Goal: Task Accomplishment & Management: Use online tool/utility

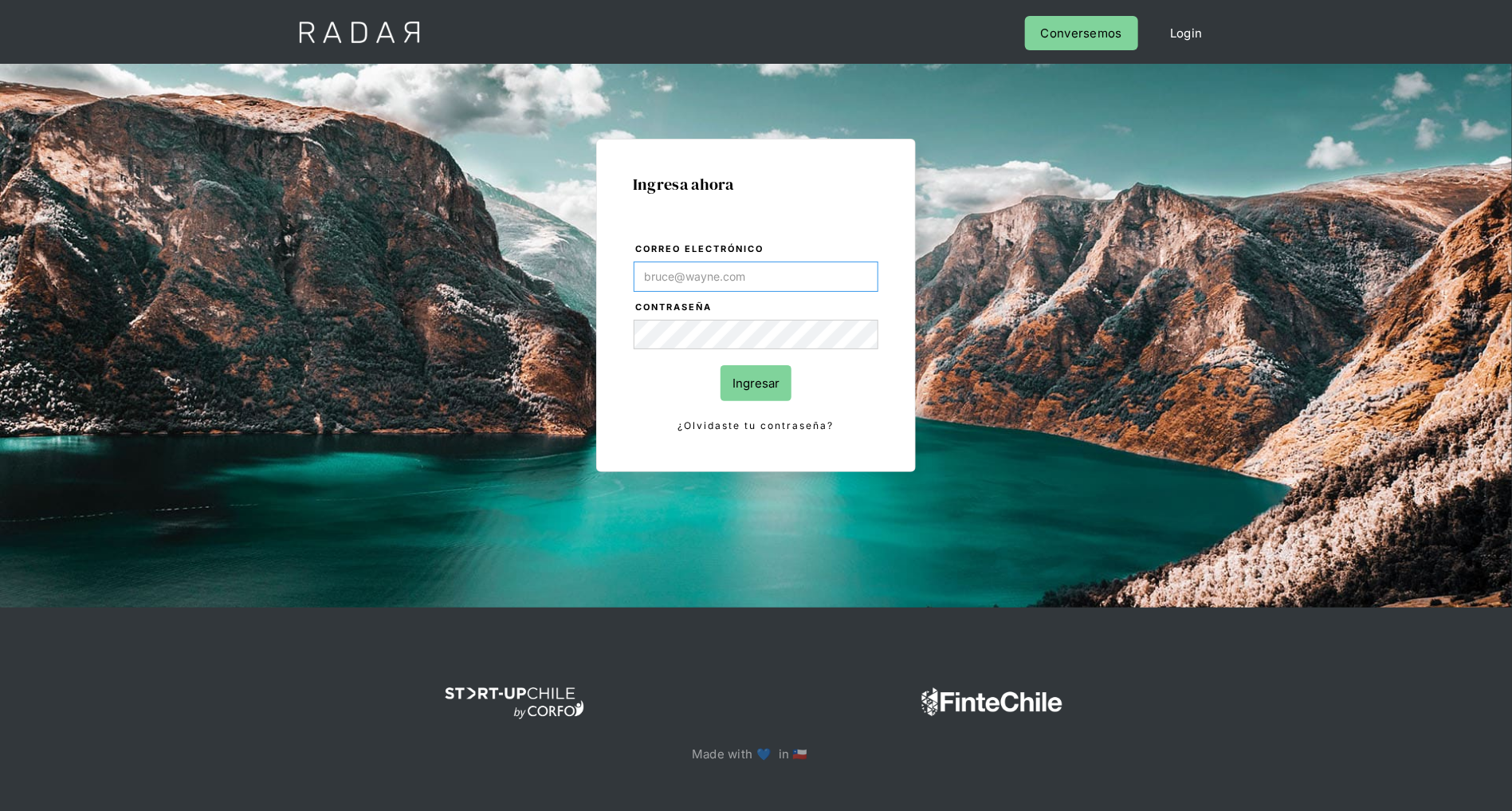
type input "[PERSON_NAME][EMAIL_ADDRESS][DOMAIN_NAME]"
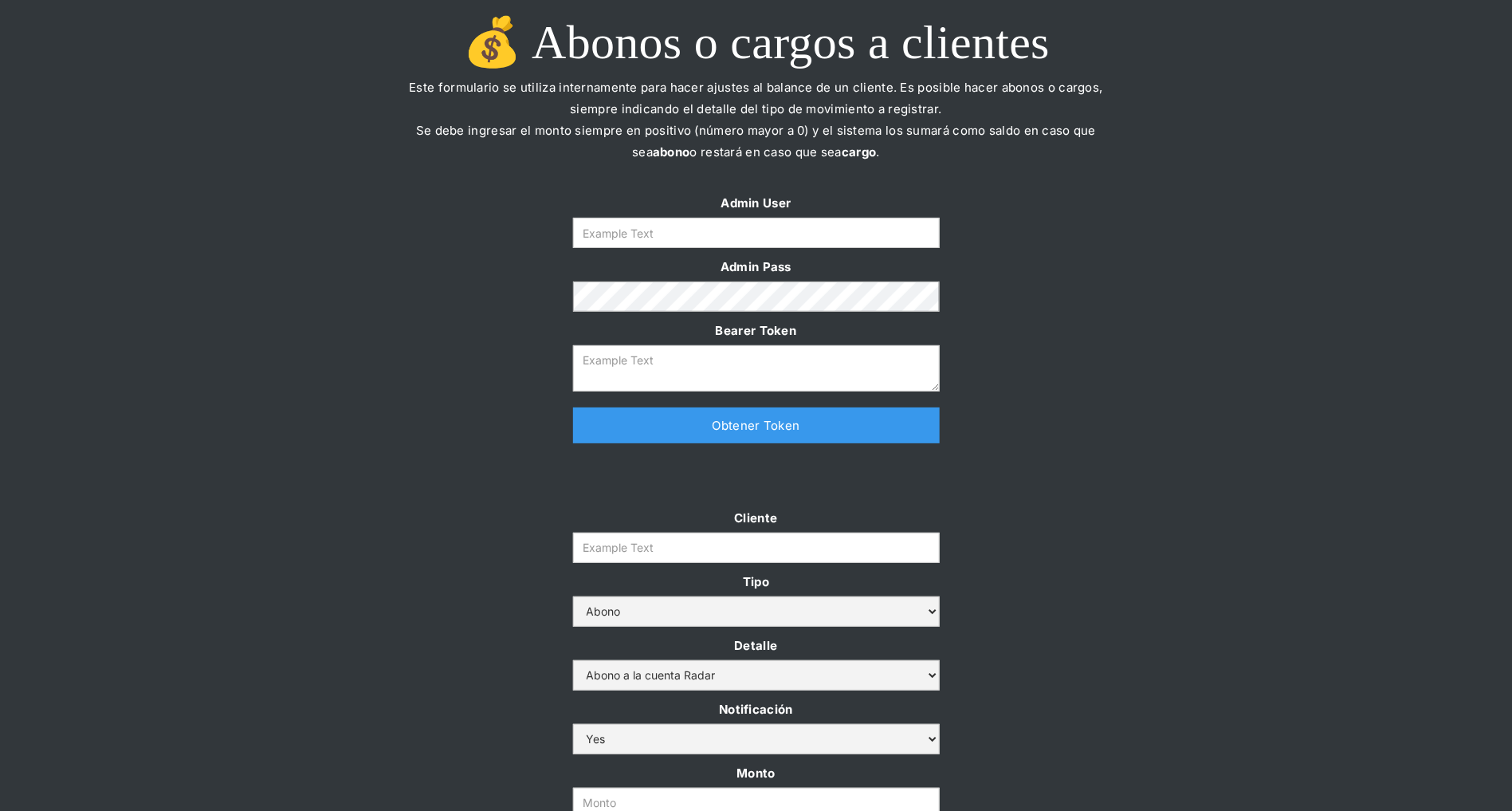
click at [846, 248] on form "Admin User Admin Pass Bearer Token" at bounding box center [756, 292] width 366 height 200
click at [843, 241] on input "Form" at bounding box center [756, 233] width 366 height 30
type input "[PERSON_NAME][EMAIL_ADDRESS][DOMAIN_NAME]"
click at [697, 431] on link "Obtener Token" at bounding box center [756, 425] width 366 height 36
type textarea "eyJhbGciOiJSUzI1NiIsInR5cCI6IkpXVCJ9.eyJkYXRhIjp7ImlkIjoiZGFuaWVsYUBzb21vc3JhZG…"
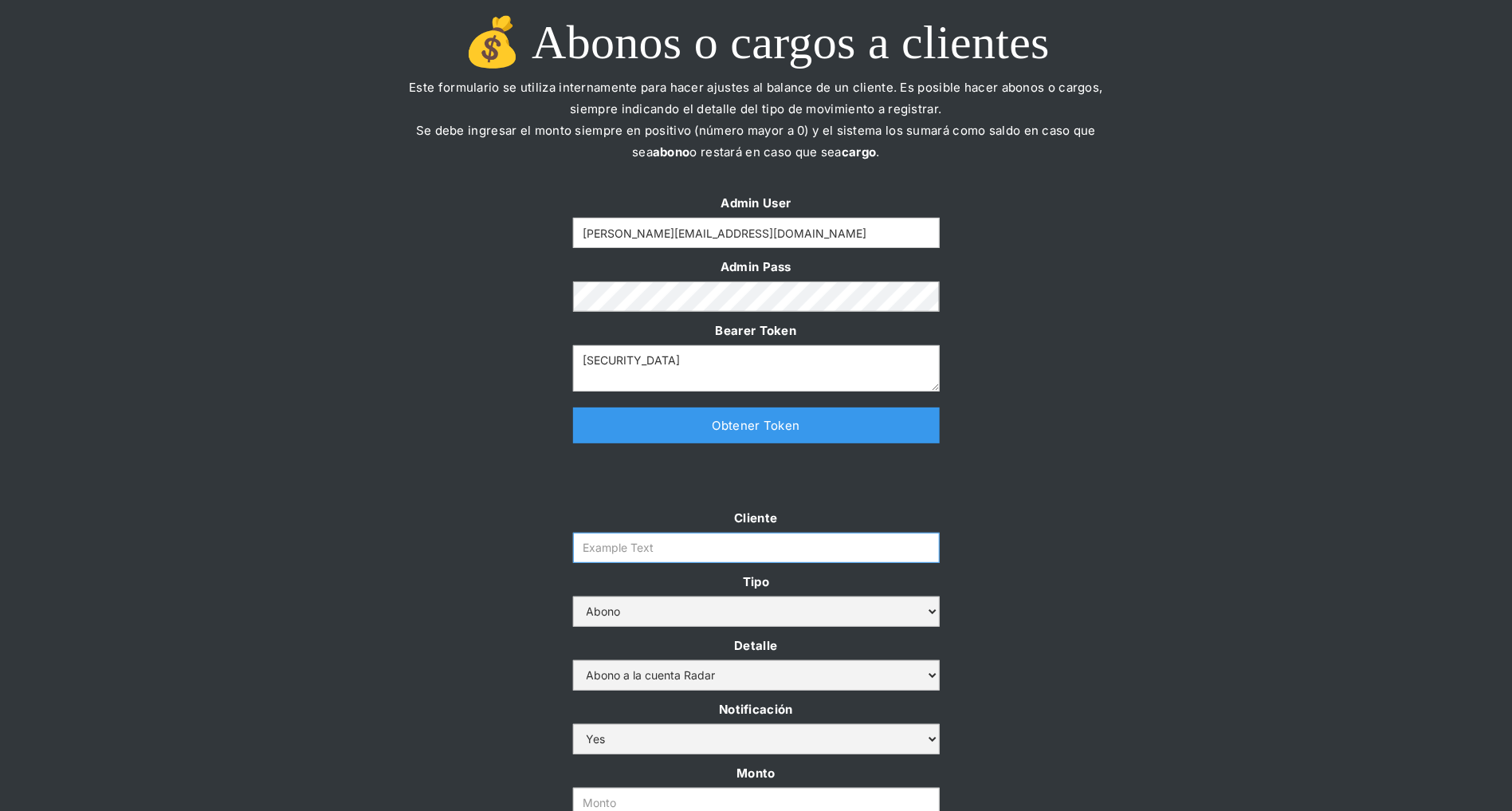
click at [608, 540] on input "Cliente" at bounding box center [756, 548] width 366 height 30
paste input "prontopaga"
type input "prontopaga"
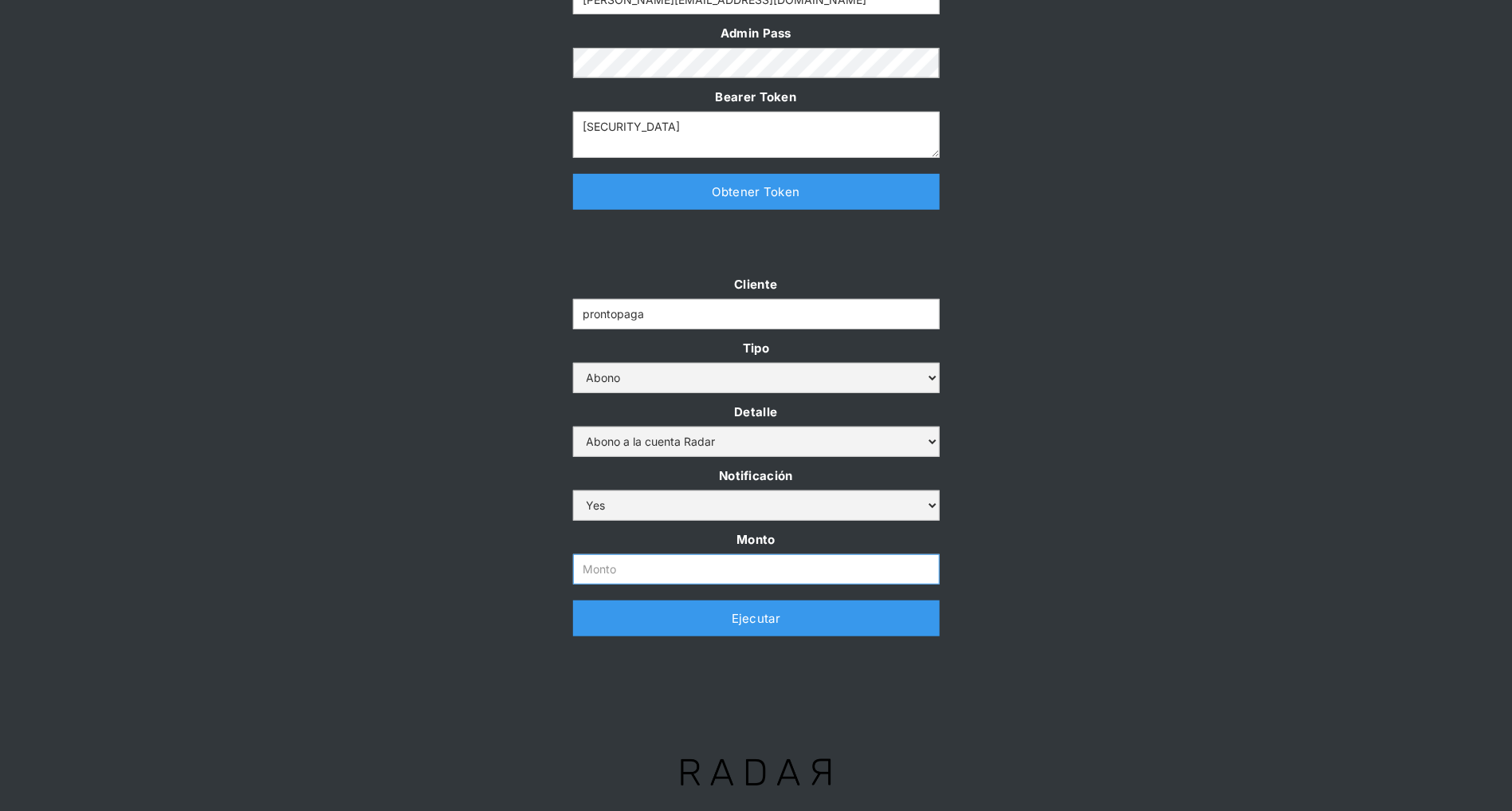
click at [645, 540] on input "Monto" at bounding box center [756, 570] width 366 height 30
paste input "$1,500,000,000"
type input "1.500.000.000"
click at [414, 461] on div "Cliente prontopaga Tipo Abono Cargo Detalle Abono a la cuenta Radar Devolución …" at bounding box center [756, 463] width 1512 height 379
click at [604, 540] on link "Ejecutar" at bounding box center [756, 618] width 366 height 36
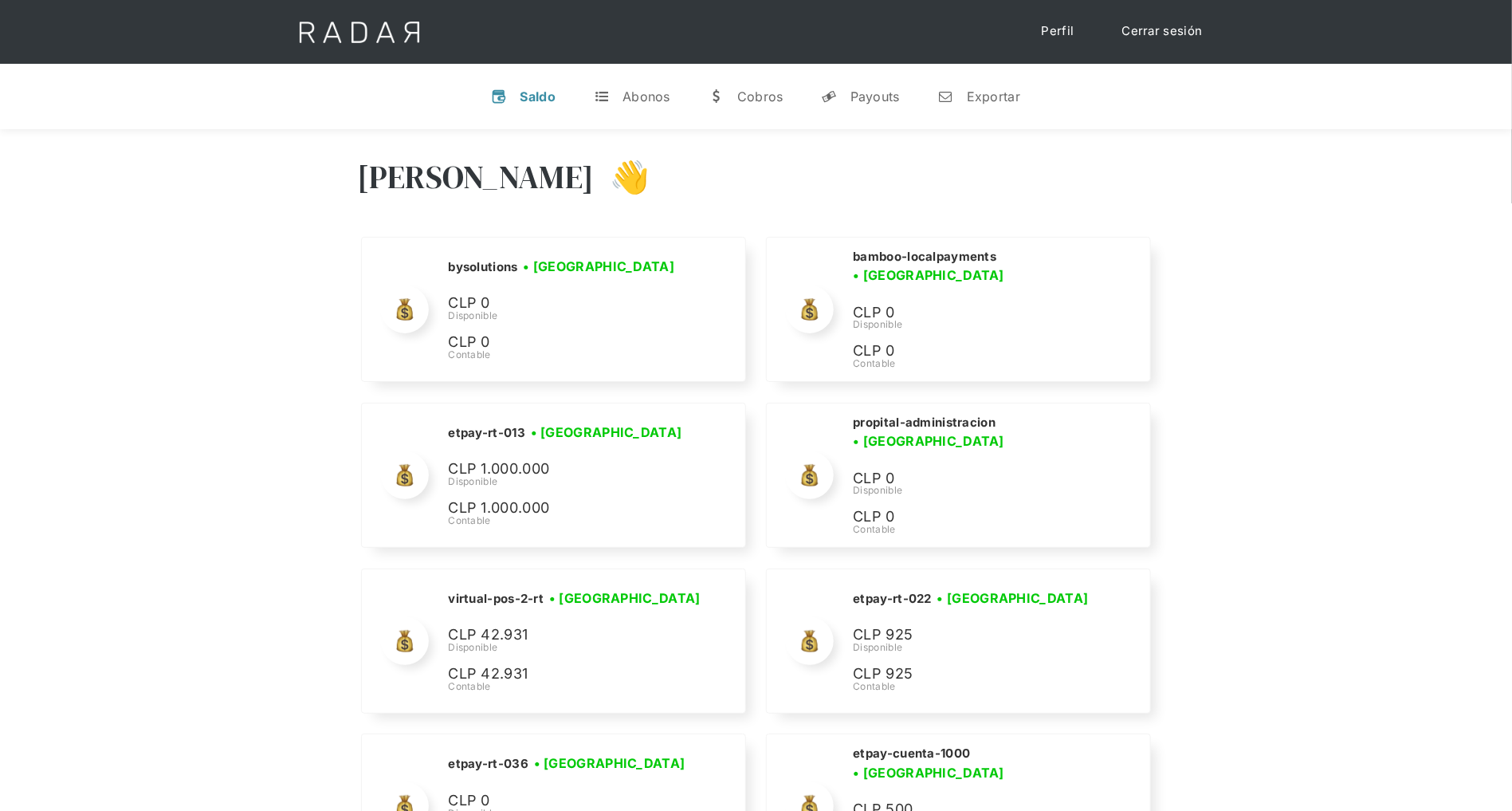
scroll to position [6806, 0]
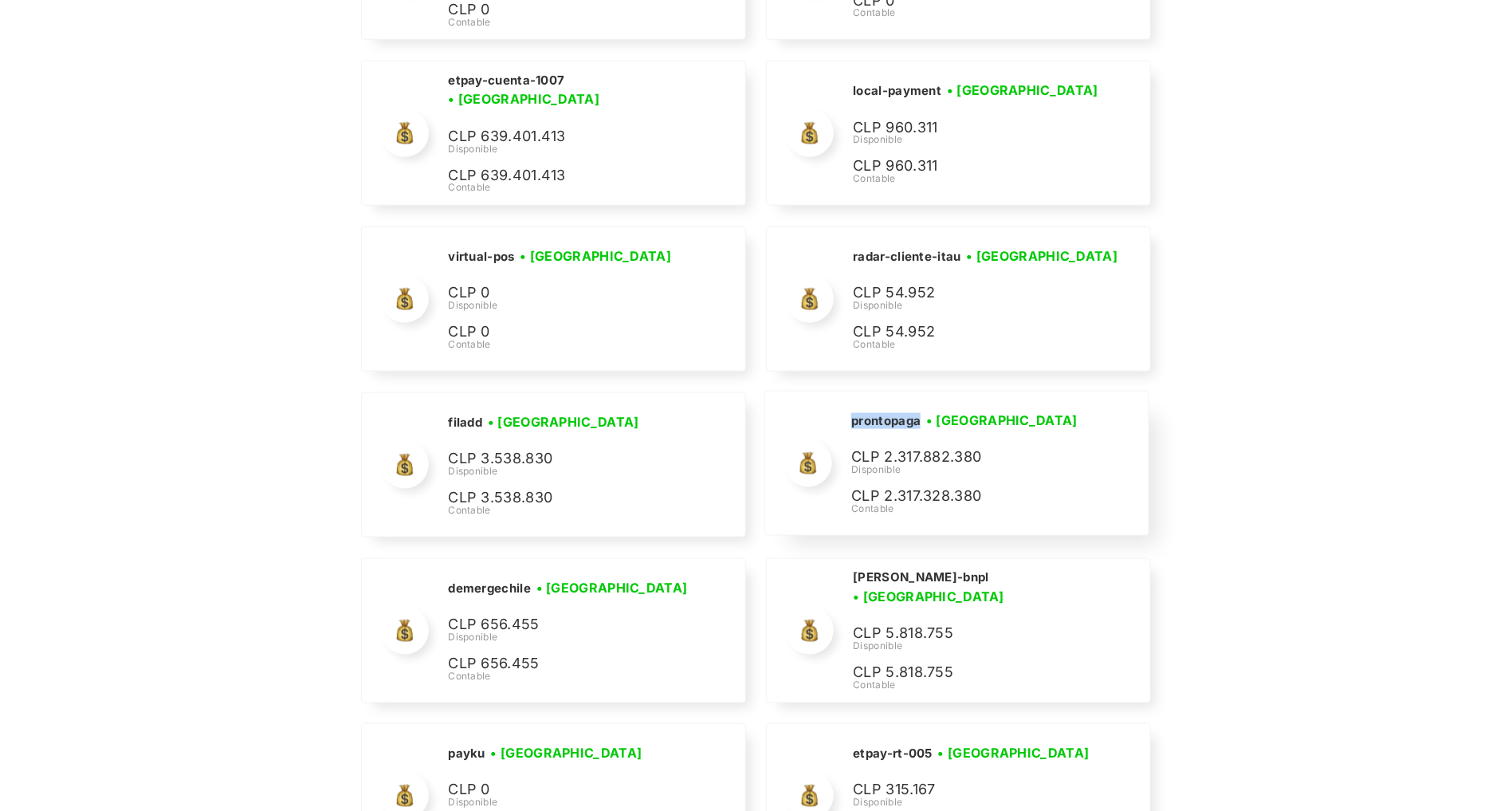
drag, startPoint x: 923, startPoint y: 399, endPoint x: 851, endPoint y: 393, distance: 72.2
click at [851, 411] on div "prontopaga • Conectada • Desconectada" at bounding box center [971, 420] width 239 height 20
copy h2 "prontopaga"
